Goal: Information Seeking & Learning: Learn about a topic

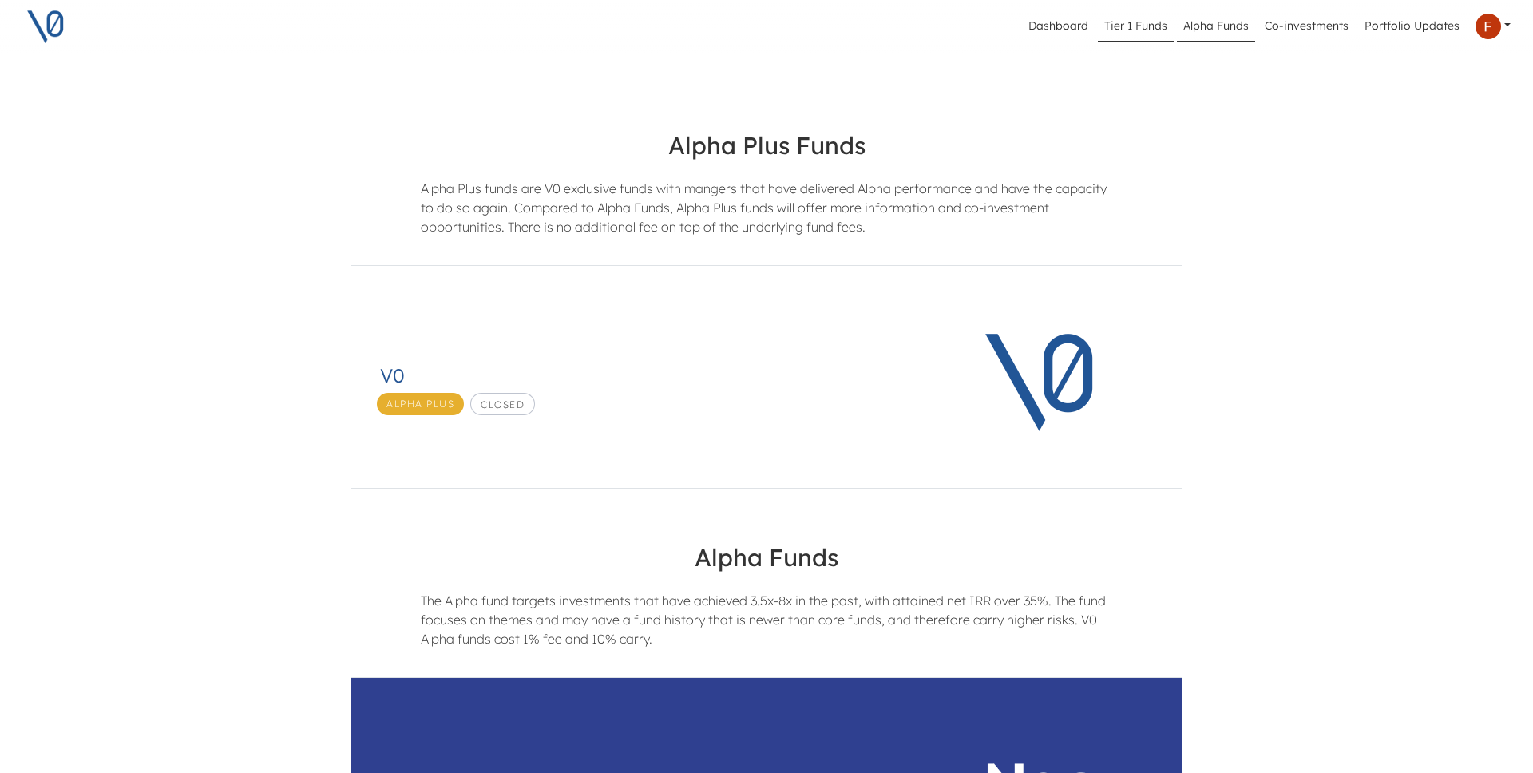
click at [1151, 26] on link "Tier 1 Funds" at bounding box center [1136, 26] width 76 height 30
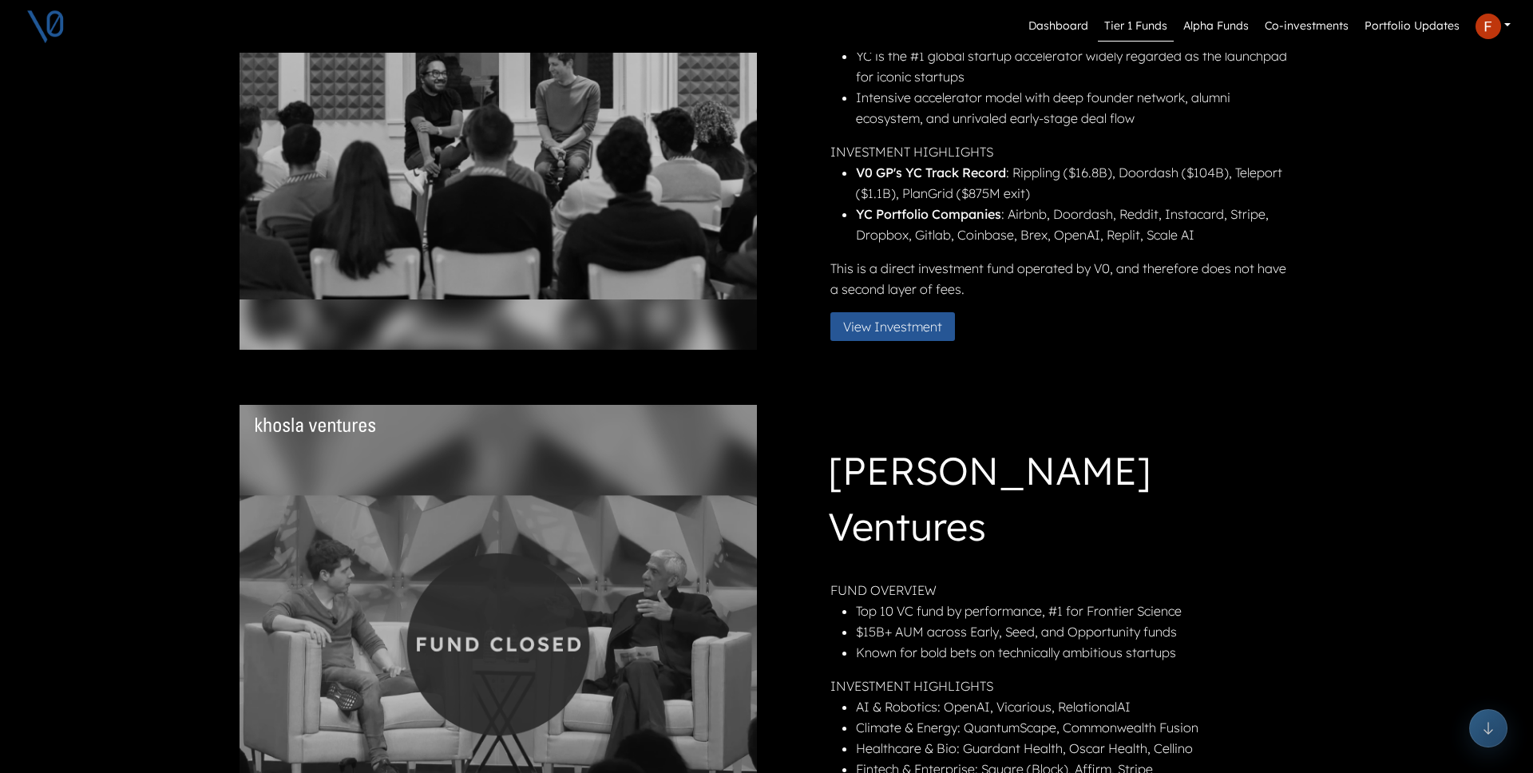
scroll to position [177, 0]
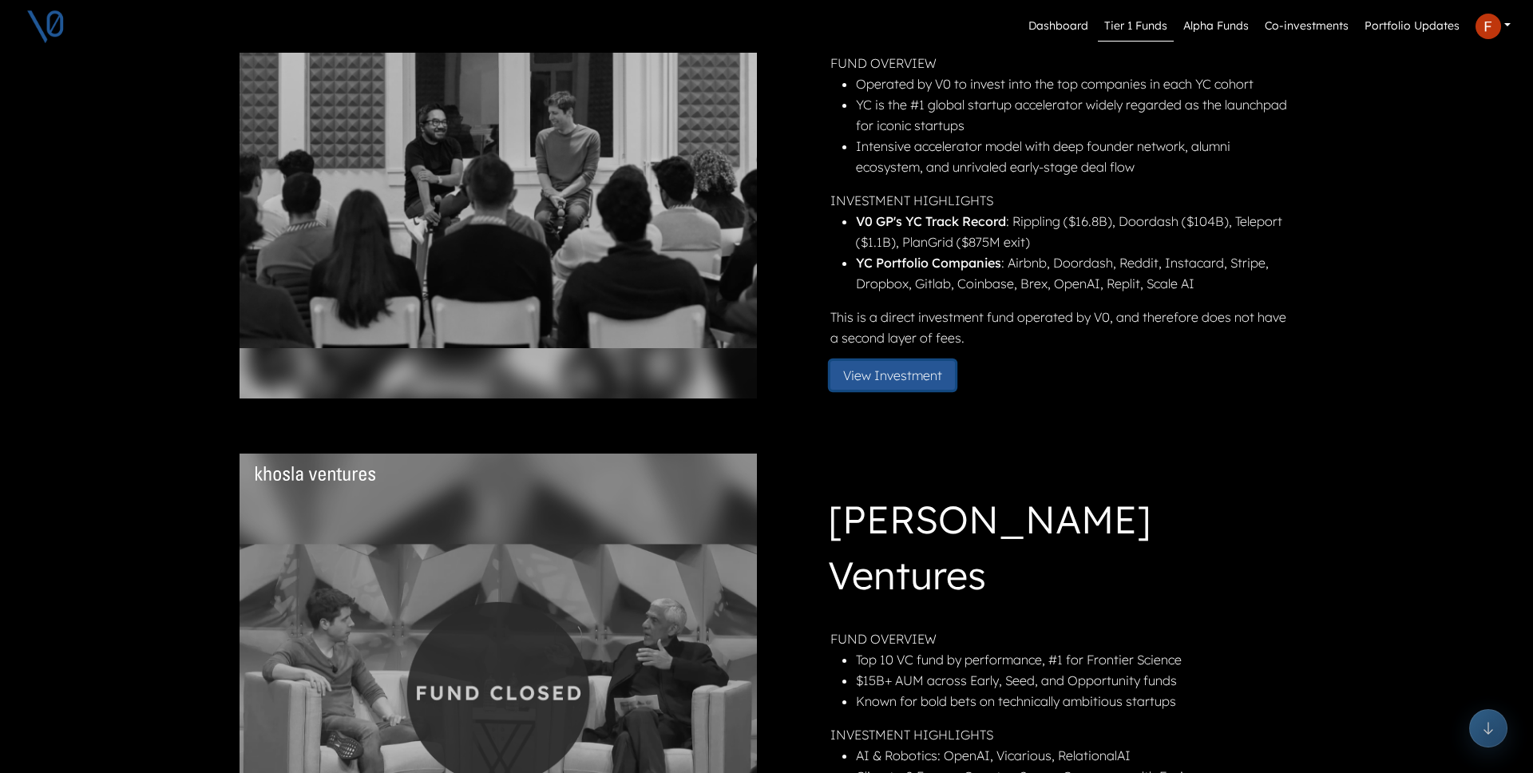
click at [919, 378] on button "View Investment" at bounding box center [892, 375] width 125 height 29
